Goal: Transaction & Acquisition: Book appointment/travel/reservation

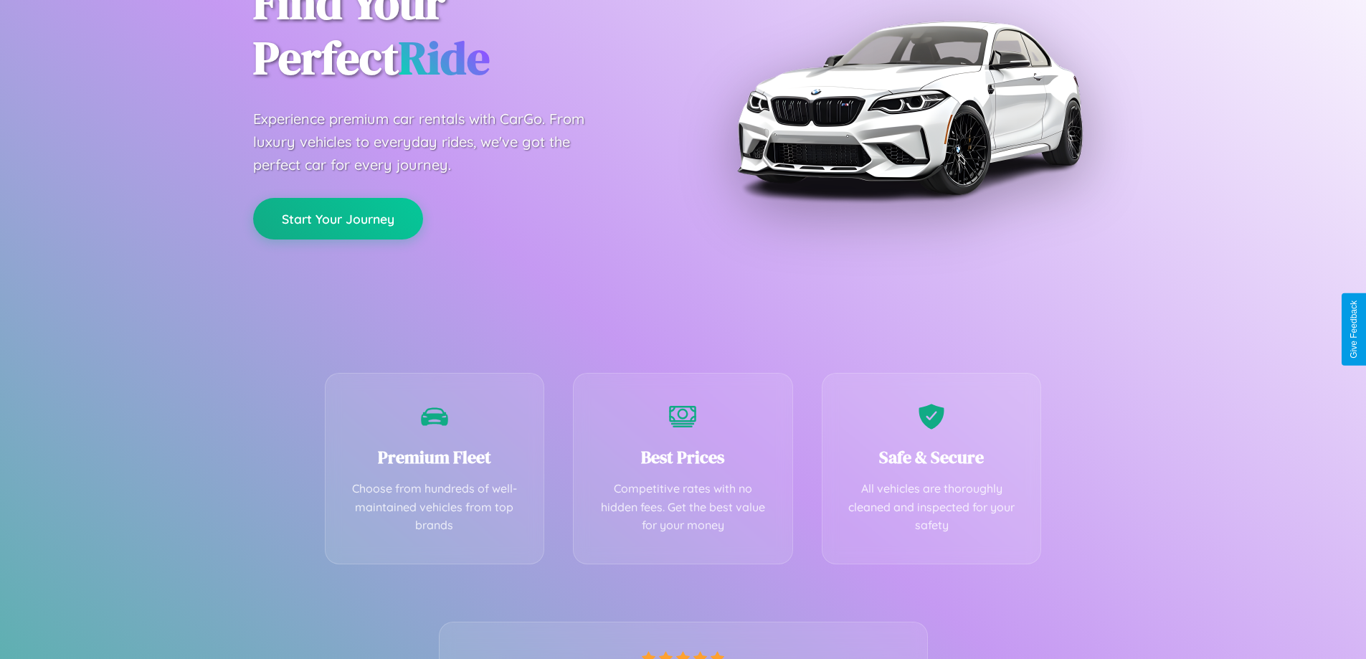
scroll to position [283, 0]
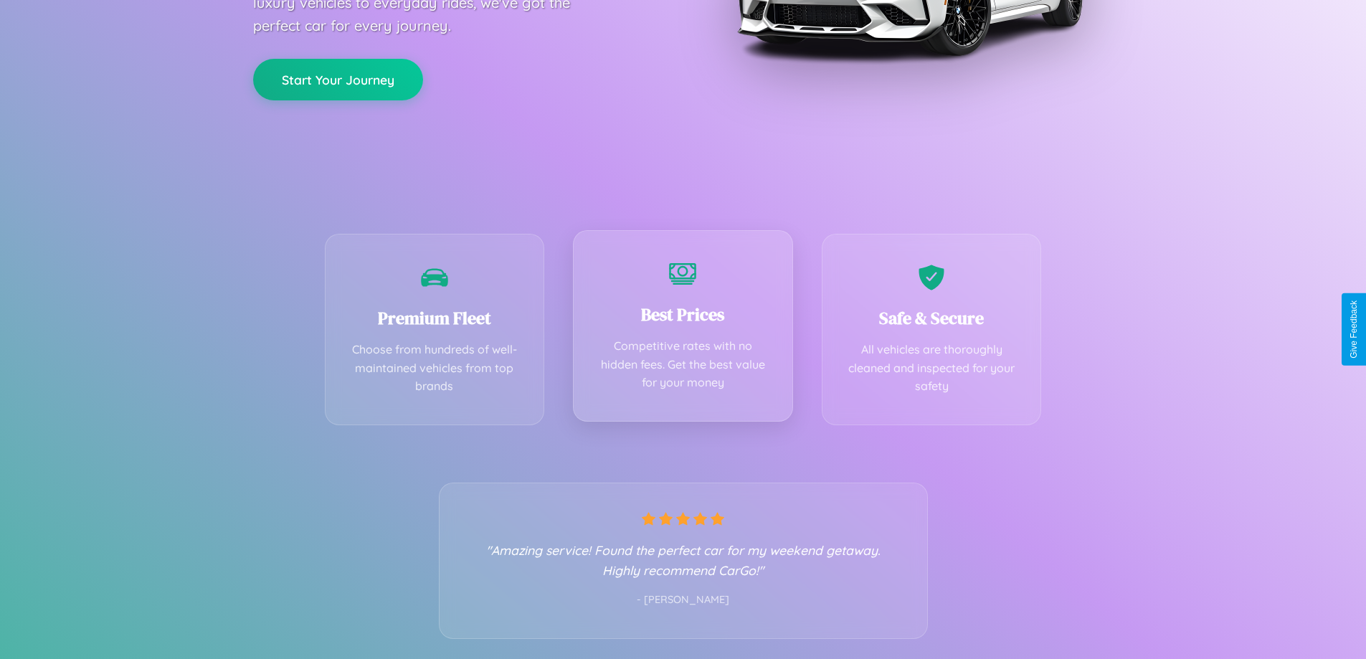
click at [683, 329] on div "Best Prices Competitive rates with no hidden fees. Get the best value for your …" at bounding box center [683, 325] width 220 height 191
click at [338, 78] on button "Start Your Journey" at bounding box center [338, 78] width 170 height 42
click at [338, 77] on button "Start Your Journey" at bounding box center [338, 78] width 170 height 42
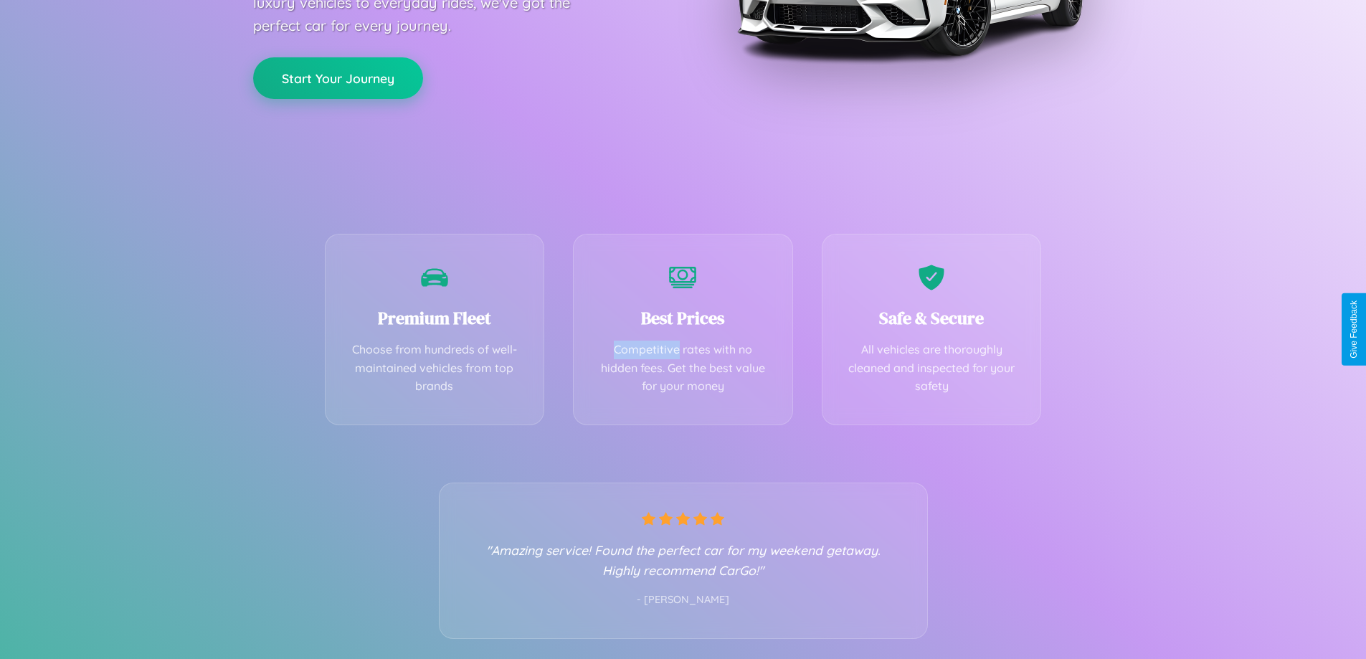
click at [338, 77] on button "Start Your Journey" at bounding box center [338, 78] width 170 height 42
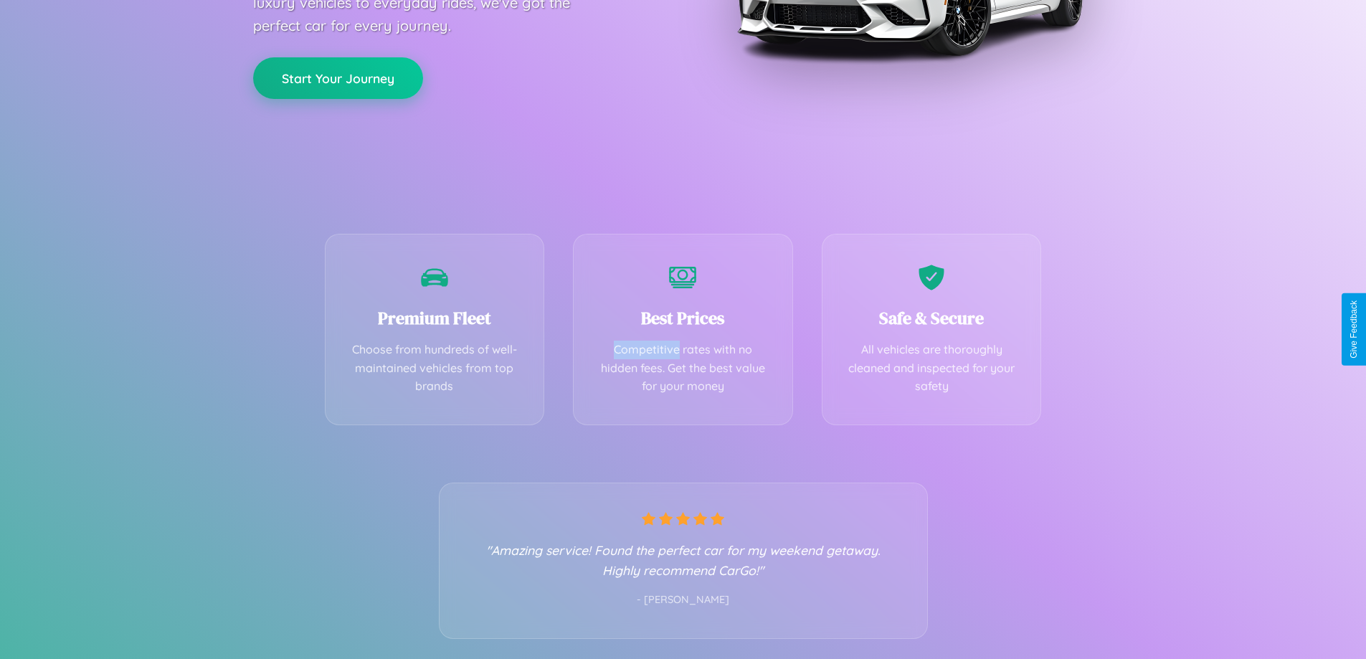
click at [338, 77] on button "Start Your Journey" at bounding box center [338, 78] width 170 height 42
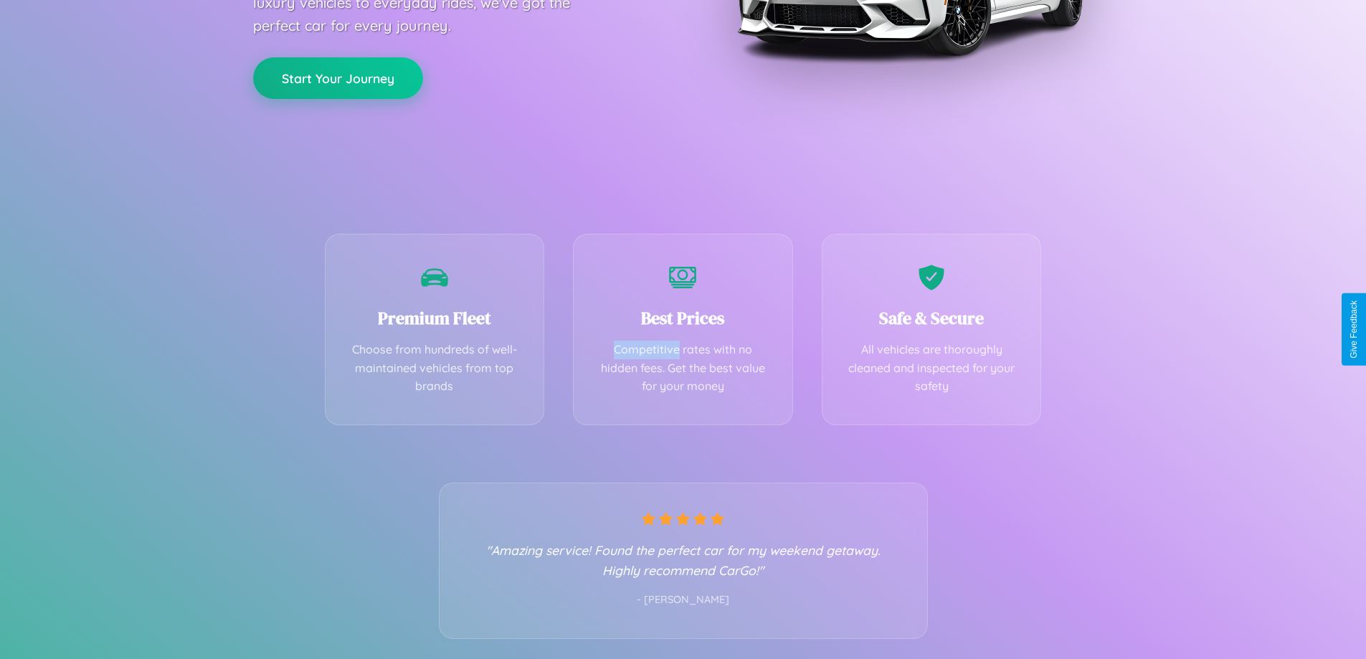
click at [338, 77] on button "Start Your Journey" at bounding box center [338, 78] width 170 height 42
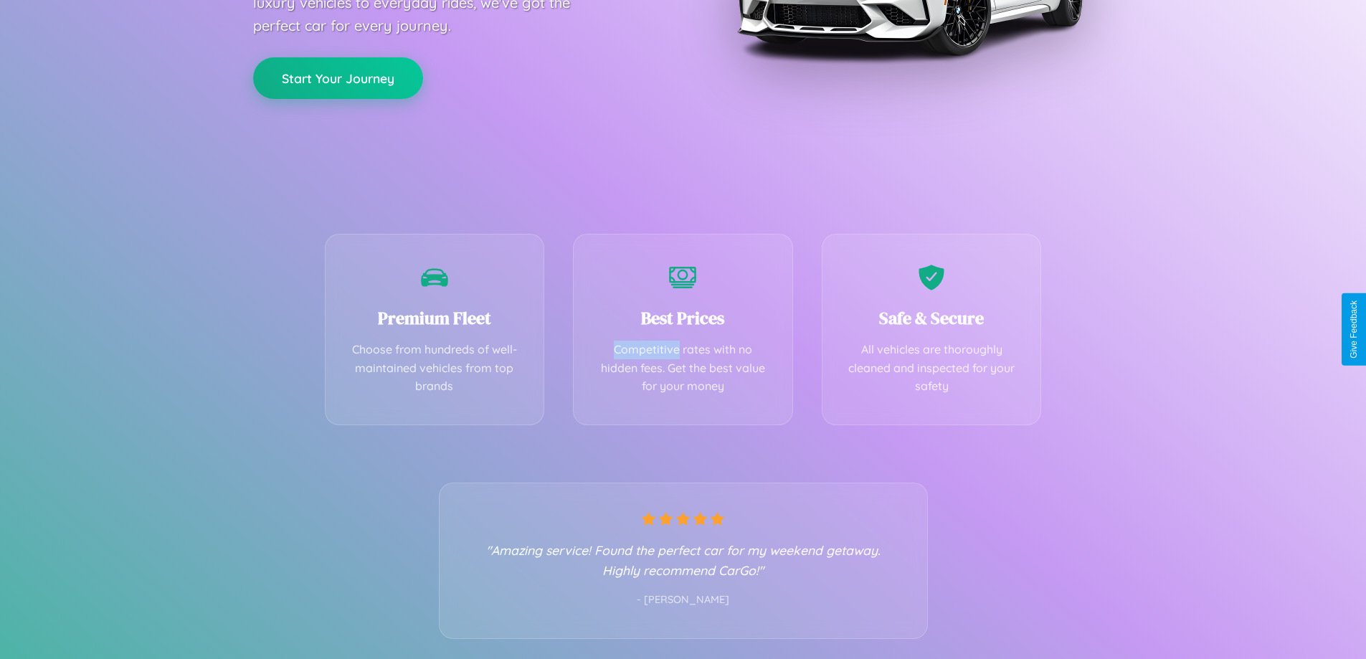
click at [338, 77] on button "Start Your Journey" at bounding box center [338, 78] width 170 height 42
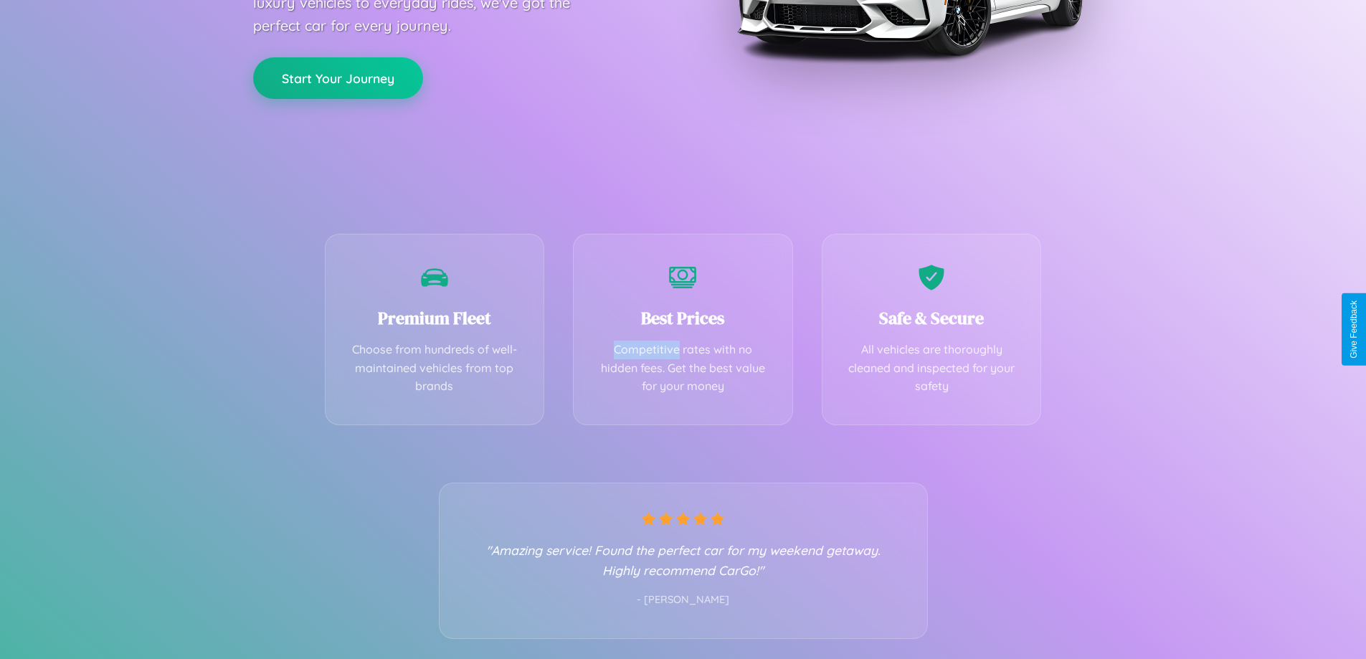
click at [338, 77] on button "Start Your Journey" at bounding box center [338, 78] width 170 height 42
